Goal: Information Seeking & Learning: Learn about a topic

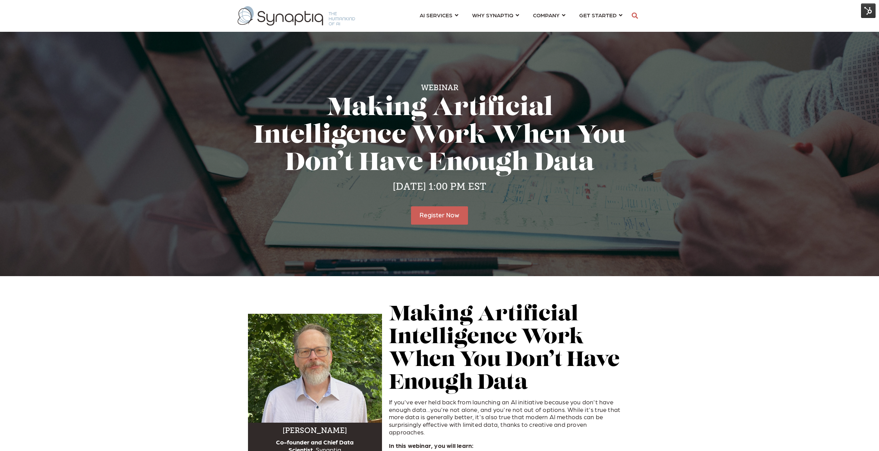
click at [871, 7] on img at bounding box center [868, 10] width 15 height 15
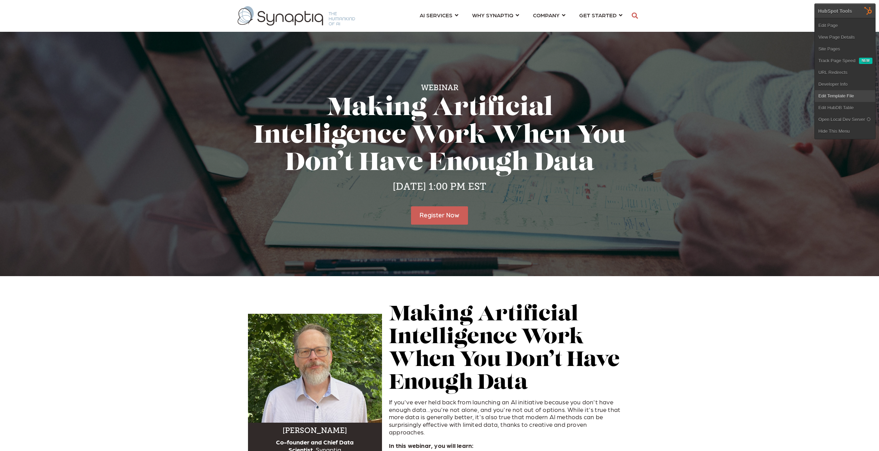
click at [837, 97] on link "Edit Template File" at bounding box center [845, 96] width 60 height 12
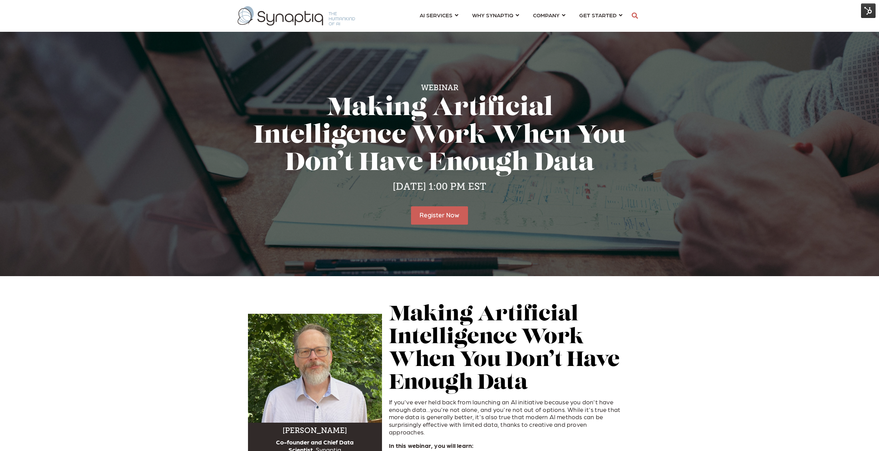
click at [873, 12] on img at bounding box center [868, 10] width 15 height 15
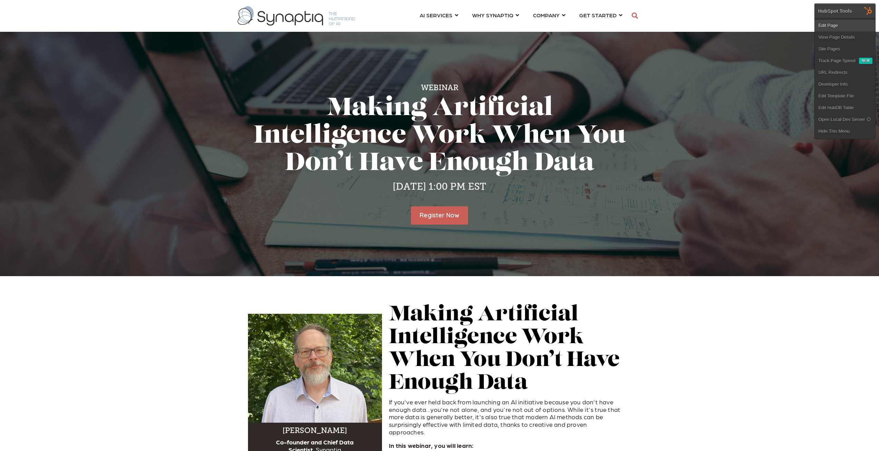
click at [836, 27] on link "Edit Page" at bounding box center [845, 26] width 60 height 12
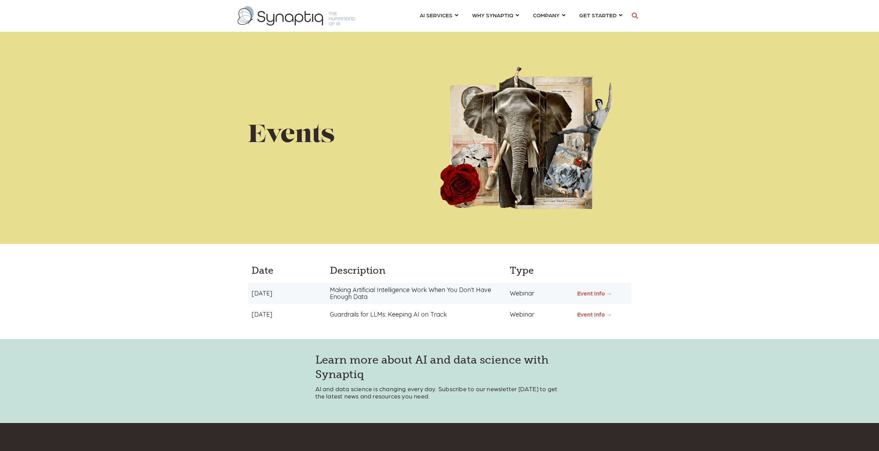
scroll to position [0, 3]
